Goal: Task Accomplishment & Management: Complete application form

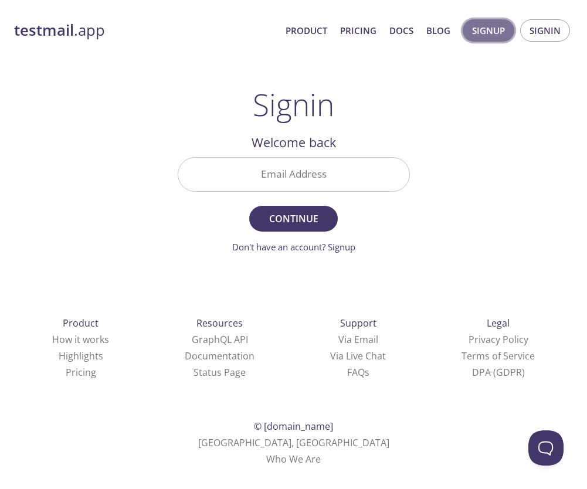
click at [492, 33] on span "Signup" at bounding box center [488, 30] width 33 height 15
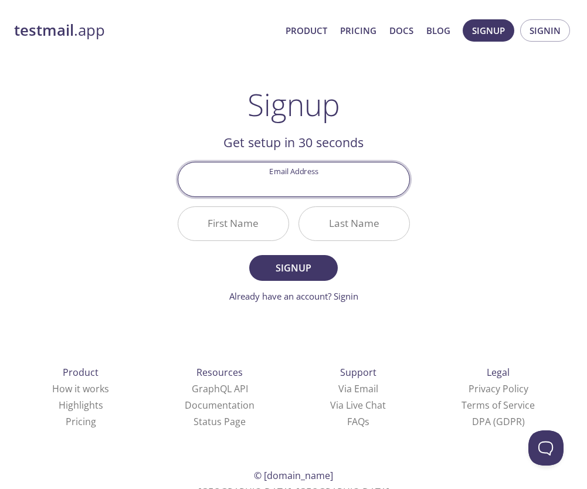
click at [342, 186] on input "Email Address" at bounding box center [293, 178] width 231 height 33
type input "[EMAIL_ADDRESS][DOMAIN_NAME]"
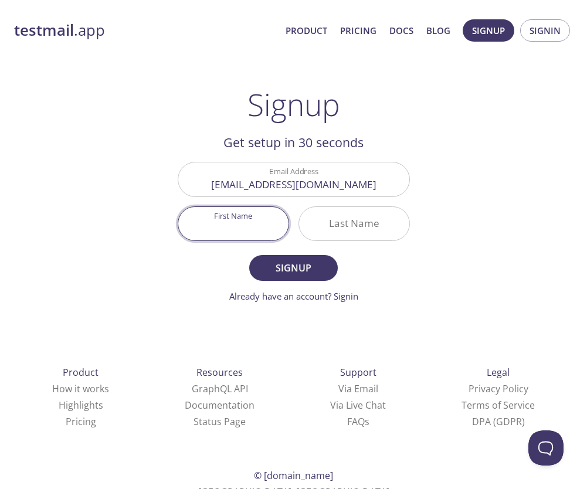
click at [255, 233] on input "First Name" at bounding box center [233, 223] width 110 height 33
type input "H"
type input "Mohsen"
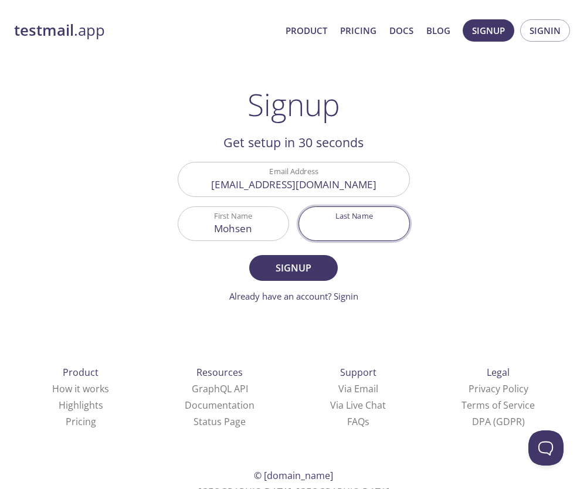
click at [377, 228] on input "Last Name" at bounding box center [354, 223] width 110 height 33
type input "BenKhoud"
click at [312, 272] on span "Signup" at bounding box center [293, 268] width 62 height 16
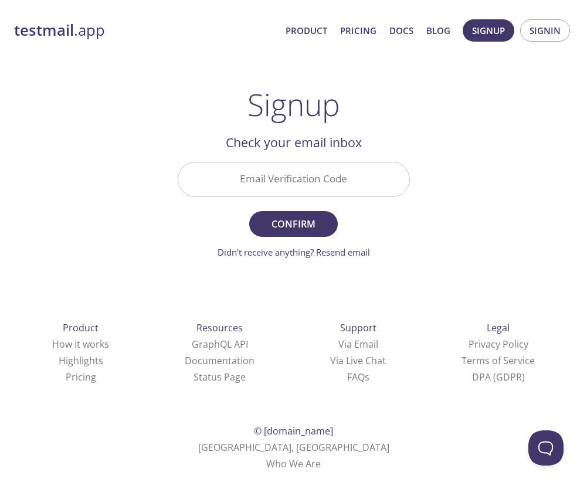
click at [334, 186] on input "Email Verification Code" at bounding box center [293, 178] width 231 height 33
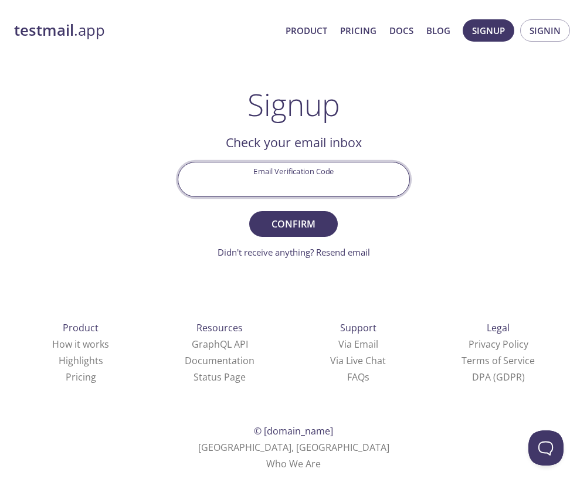
paste input "HSG2LX2"
type input "HSG2LX2"
click at [294, 229] on span "Confirm" at bounding box center [293, 224] width 62 height 16
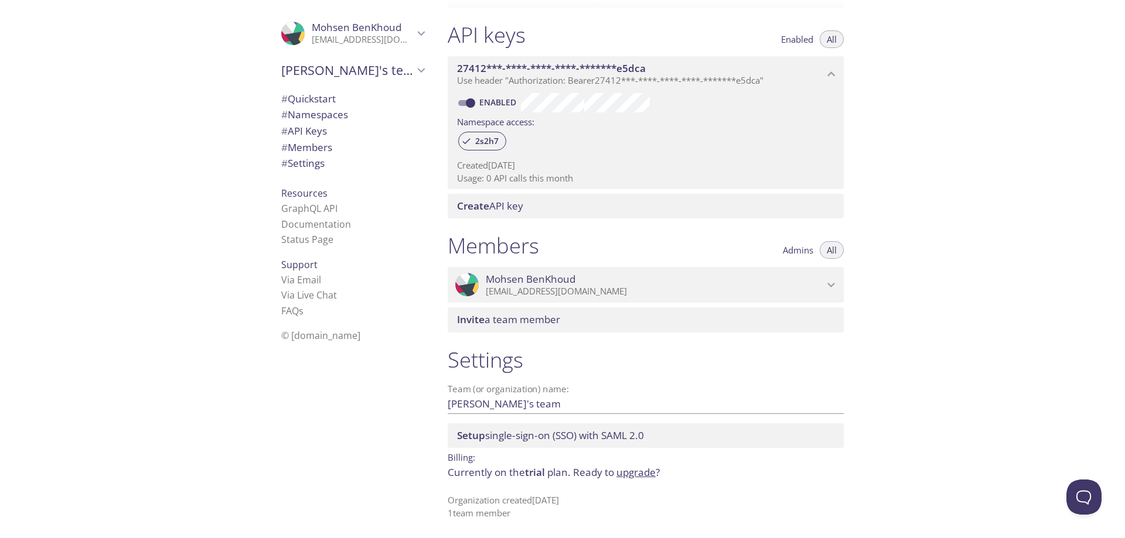
scroll to position [60, 0]
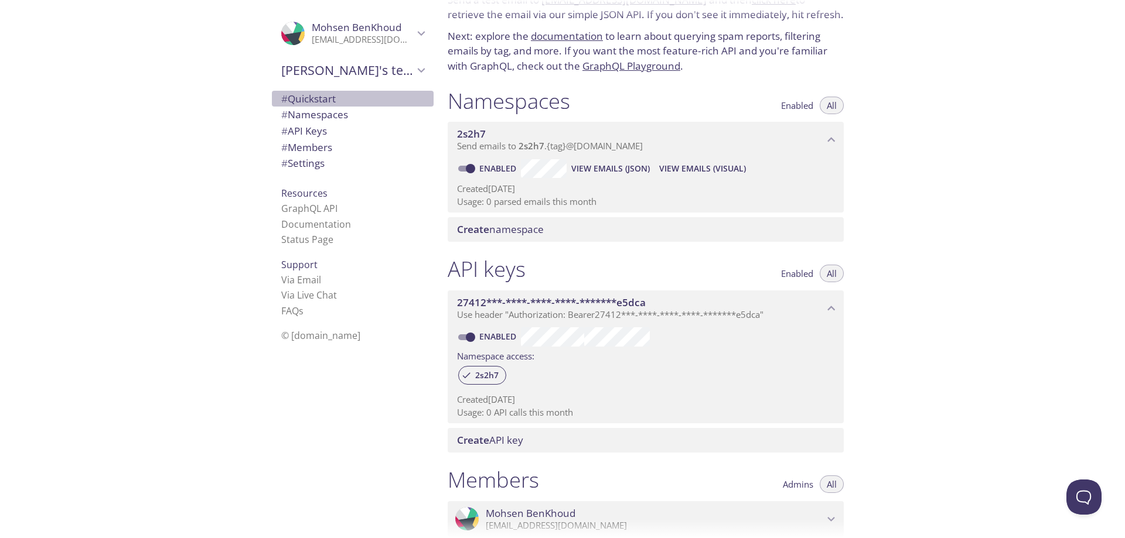
click at [302, 98] on span "# Quickstart" at bounding box center [308, 98] width 54 height 13
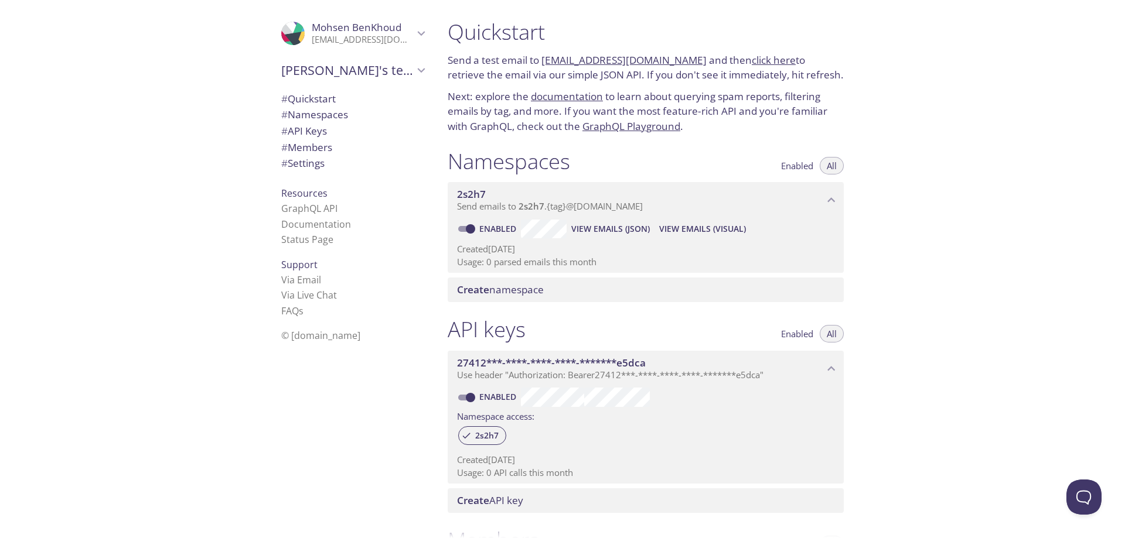
click at [379, 34] on p "[EMAIL_ADDRESS][DOMAIN_NAME]" at bounding box center [363, 40] width 102 height 12
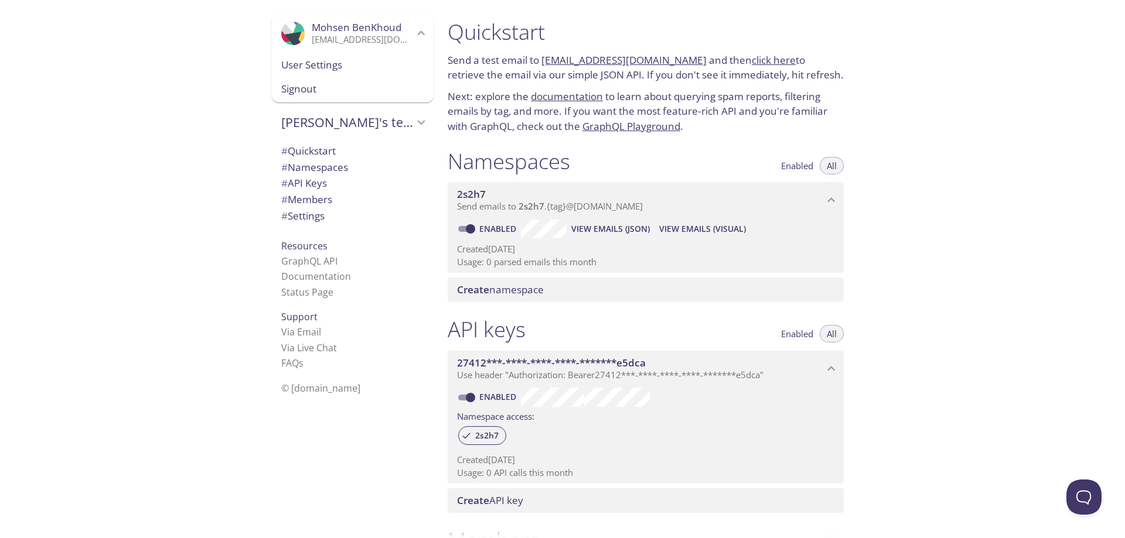
click at [285, 90] on span "Signout" at bounding box center [352, 88] width 143 height 15
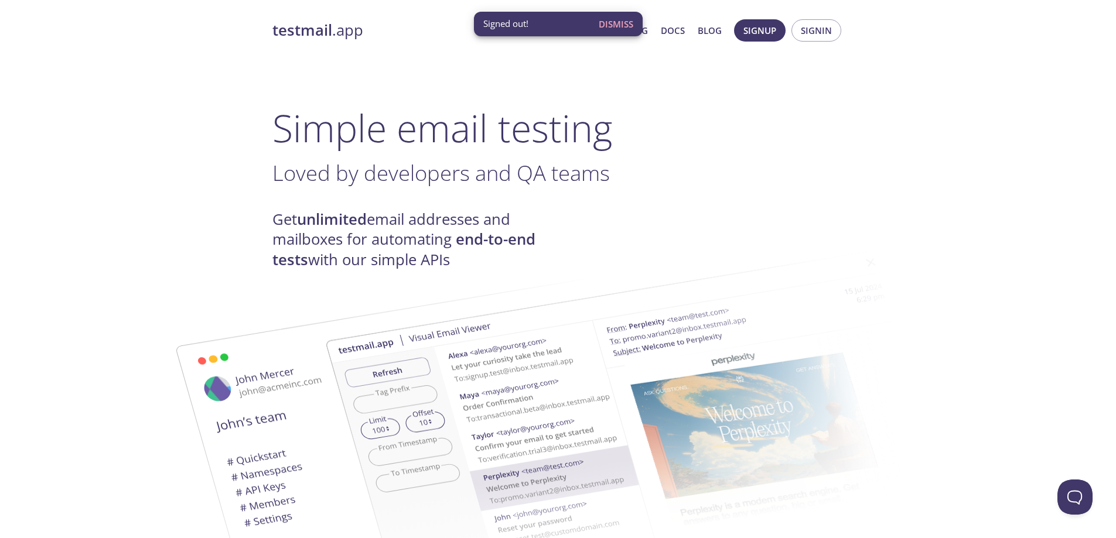
click at [293, 30] on strong "testmail" at bounding box center [302, 30] width 60 height 21
